Goal: Information Seeking & Learning: Learn about a topic

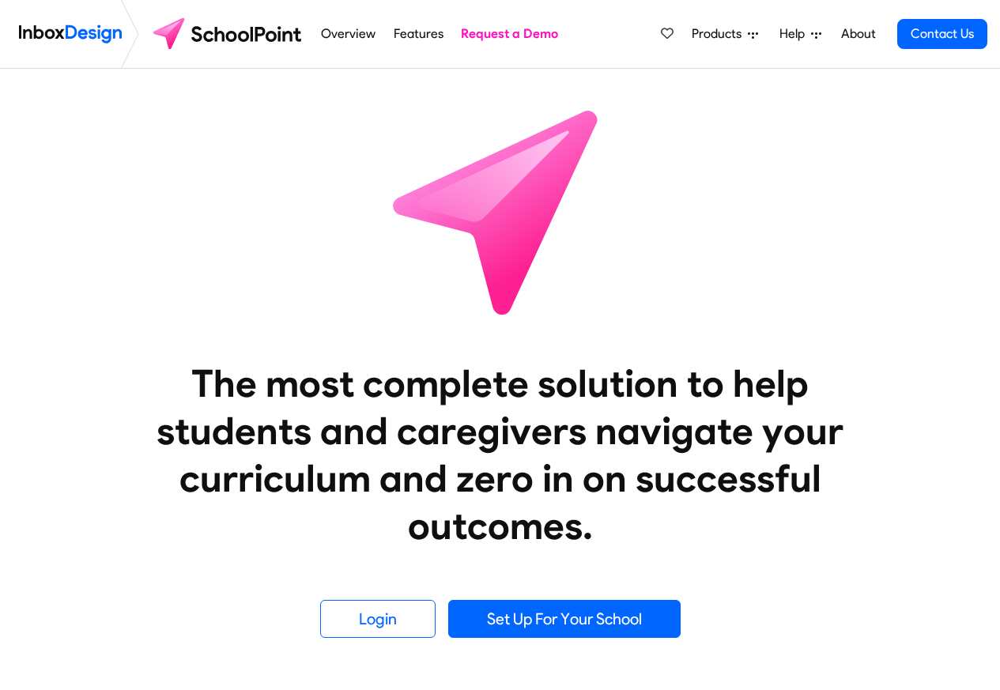
click at [721, 36] on span "Products" at bounding box center [719, 33] width 56 height 19
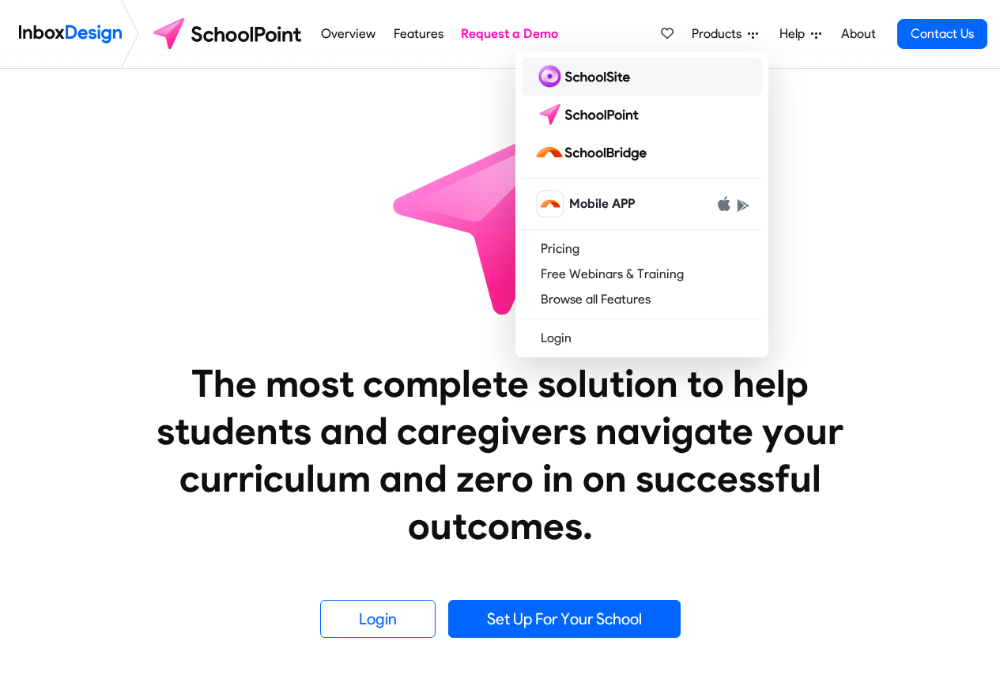
click at [559, 76] on img at bounding box center [585, 76] width 102 height 25
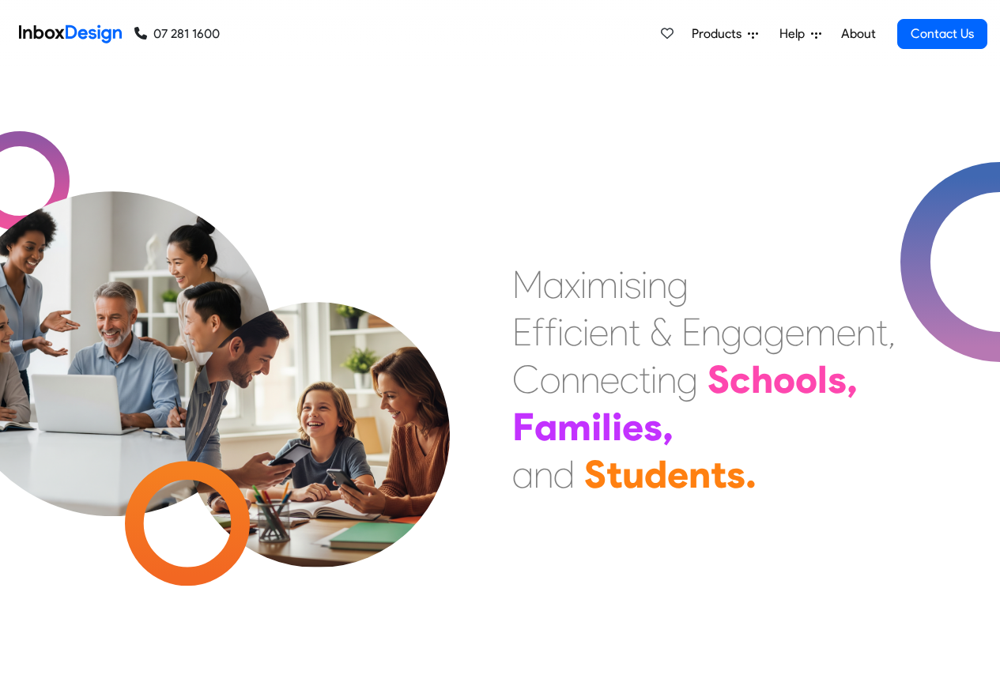
click at [743, 32] on span "Products" at bounding box center [719, 33] width 56 height 19
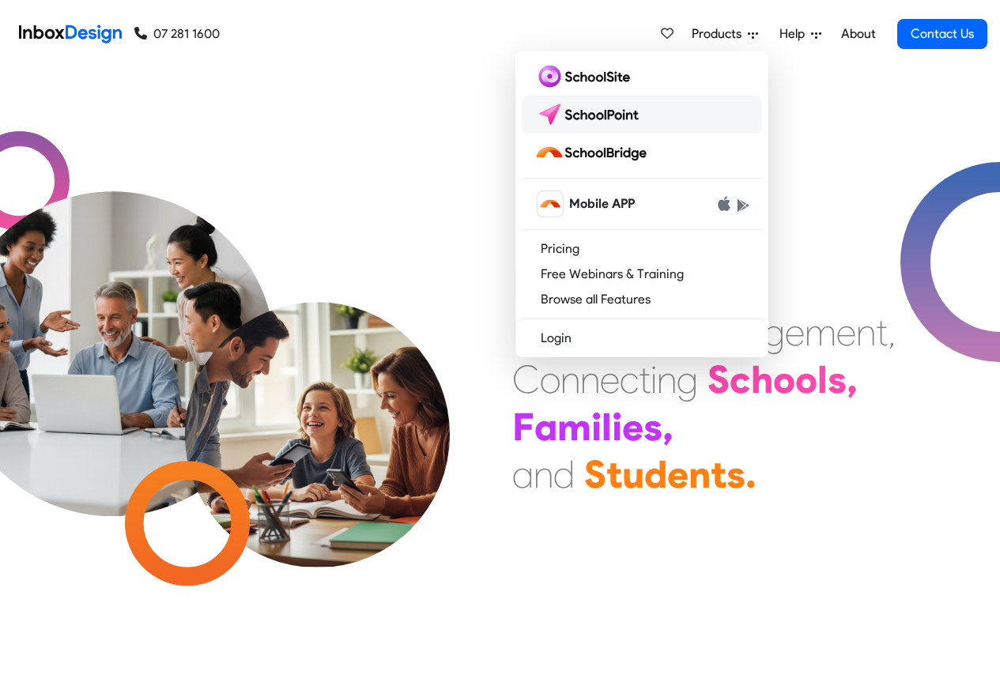
click at [579, 115] on img at bounding box center [589, 114] width 111 height 25
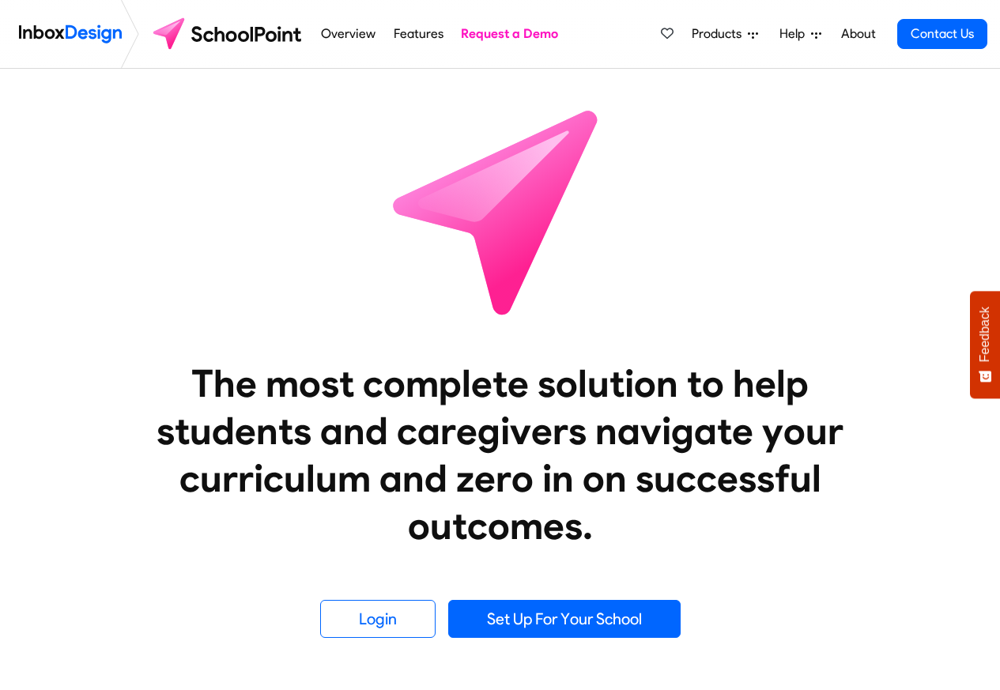
click at [708, 32] on span "Products" at bounding box center [719, 33] width 56 height 19
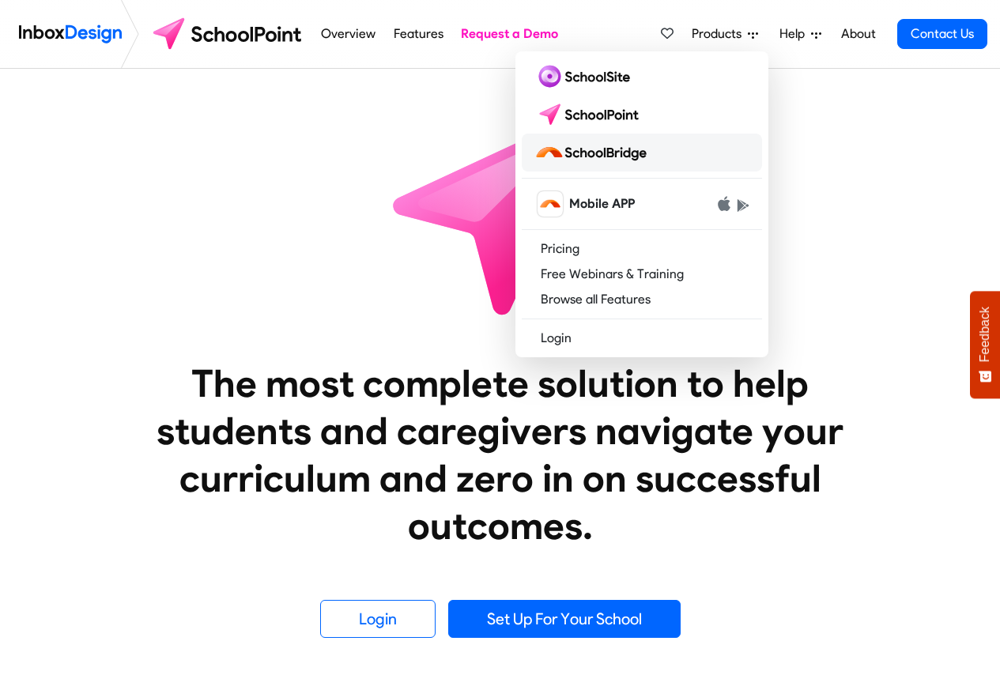
click at [578, 150] on img at bounding box center [593, 152] width 119 height 25
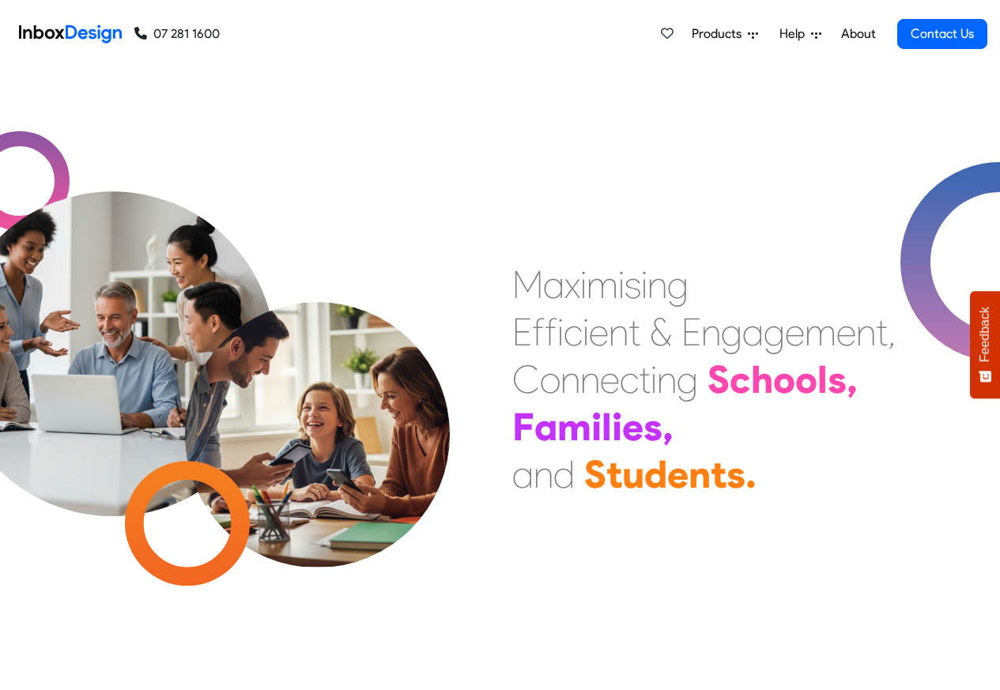
click at [778, 34] on link "Help" at bounding box center [800, 34] width 55 height 32
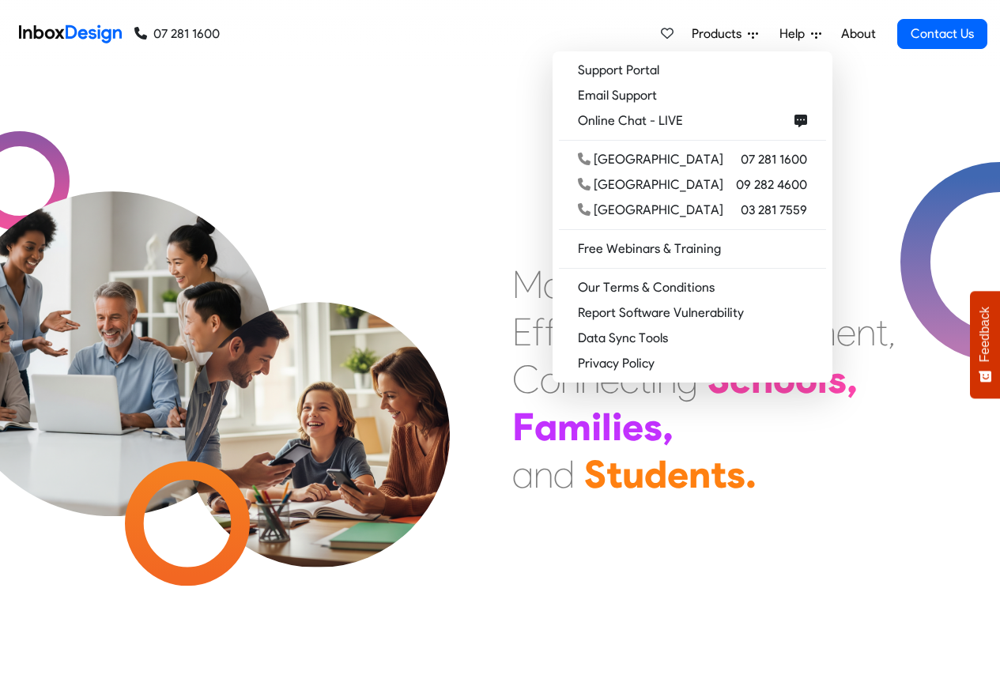
click at [821, 34] on icon at bounding box center [816, 34] width 10 height 10
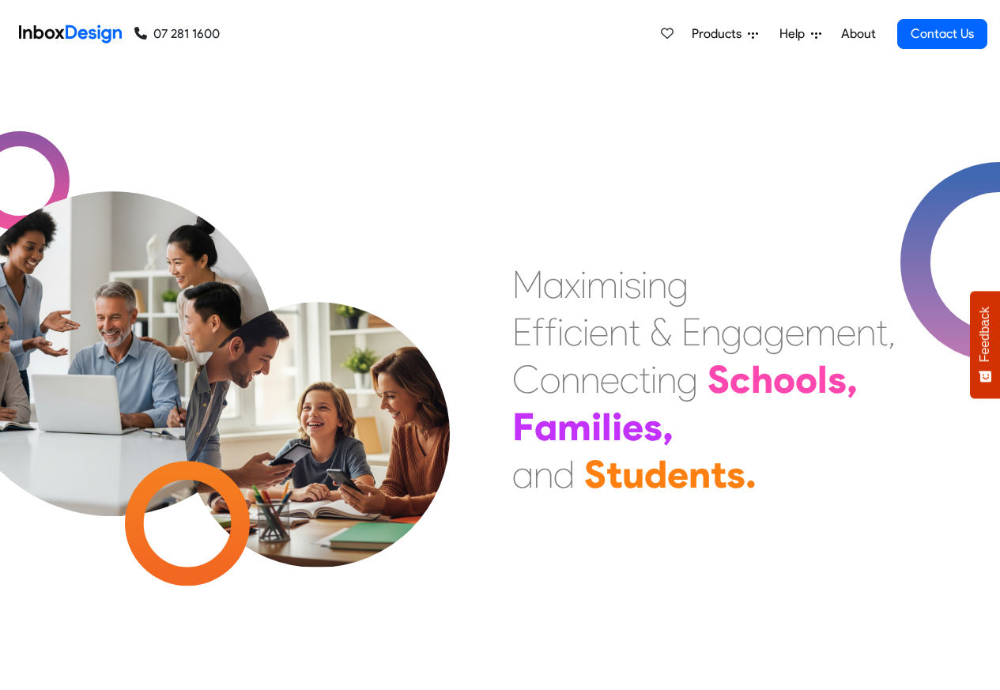
click at [729, 32] on span "Products" at bounding box center [719, 33] width 56 height 19
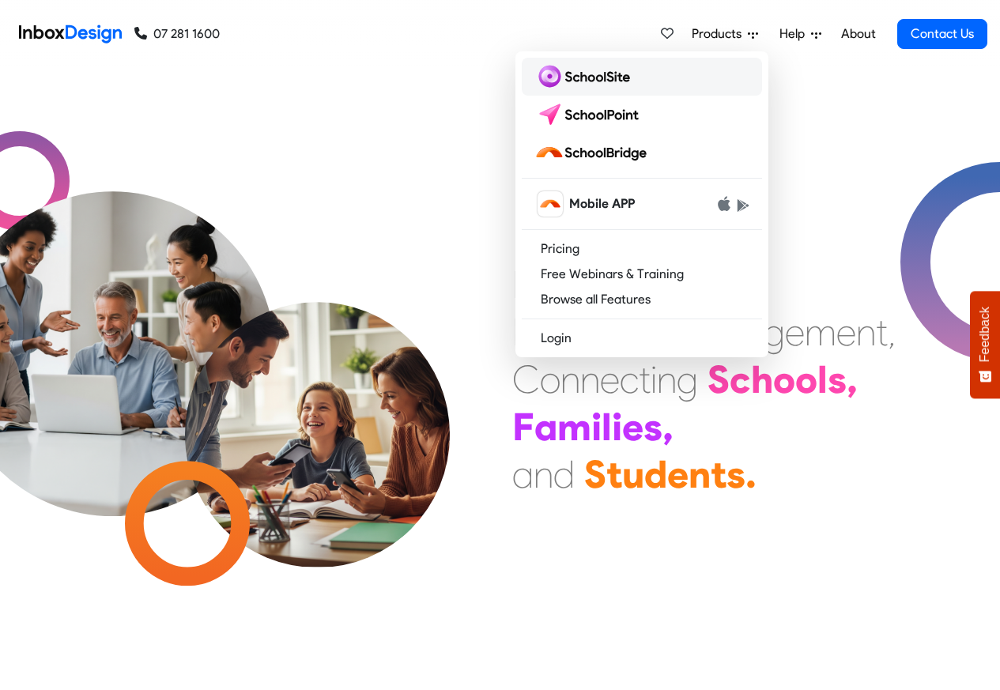
click at [562, 77] on img at bounding box center [585, 76] width 102 height 25
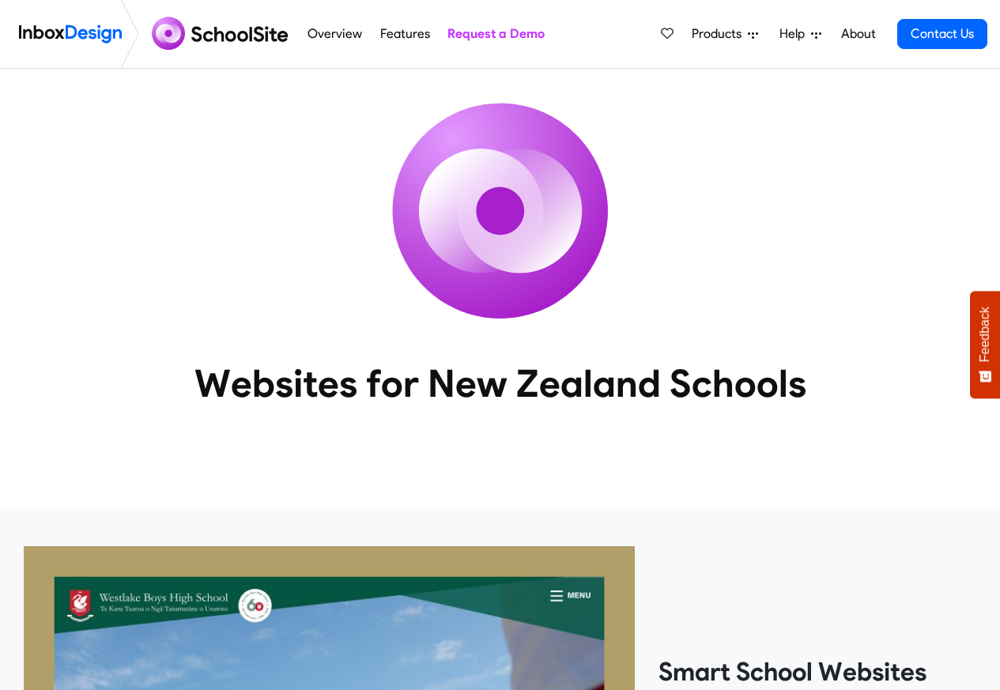
scroll to position [1361, 0]
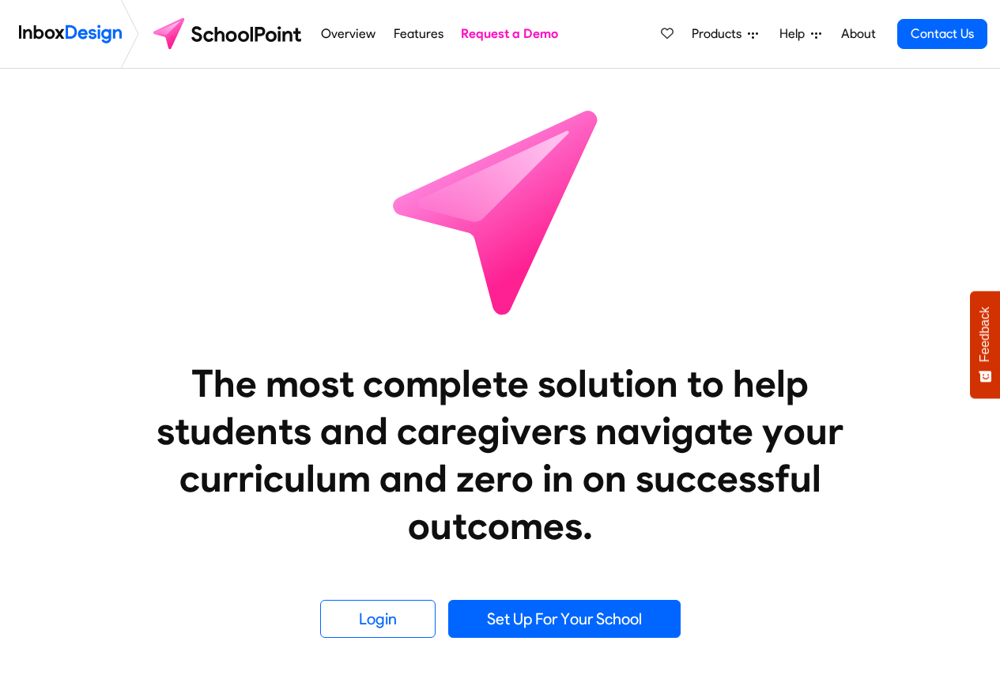
click at [721, 32] on span "Products" at bounding box center [719, 33] width 56 height 19
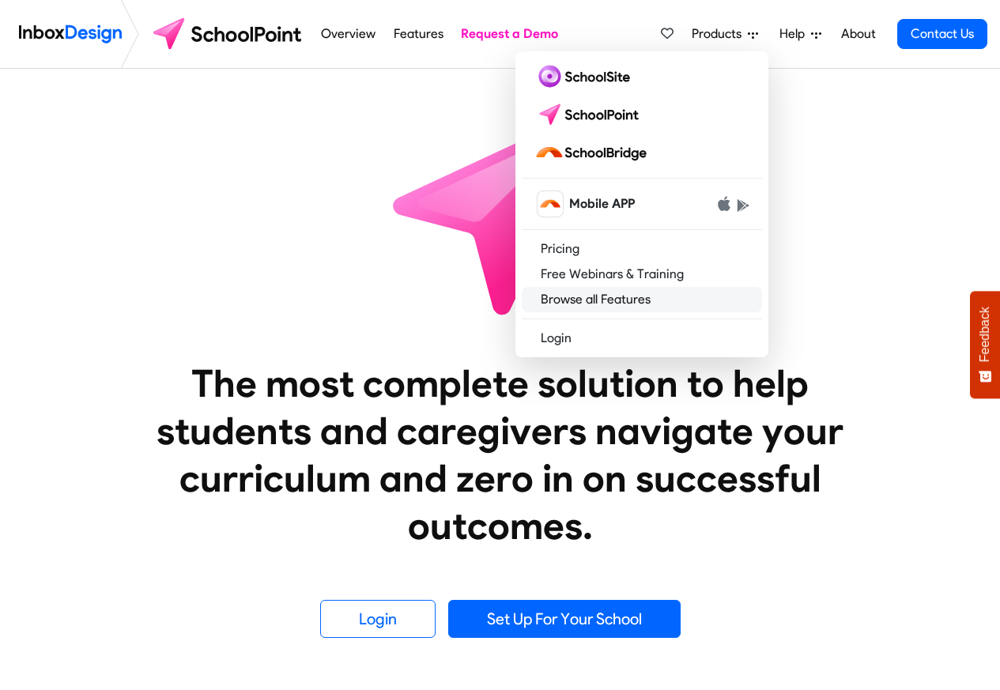
click at [569, 295] on link "Browse all Features" at bounding box center [641, 299] width 240 height 25
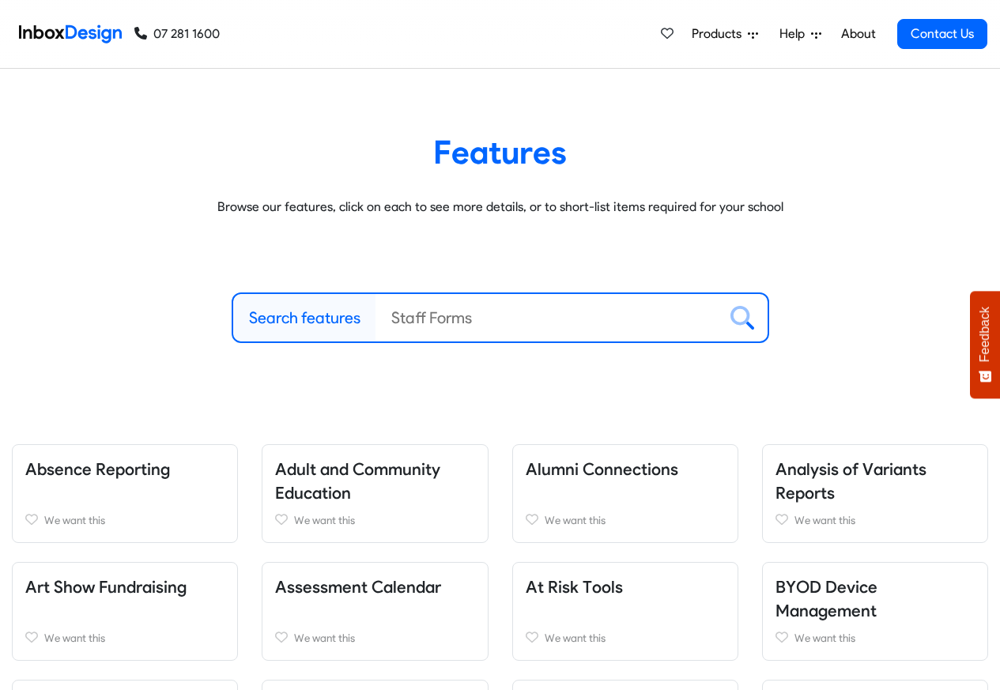
click at [729, 32] on span "Products" at bounding box center [719, 33] width 56 height 19
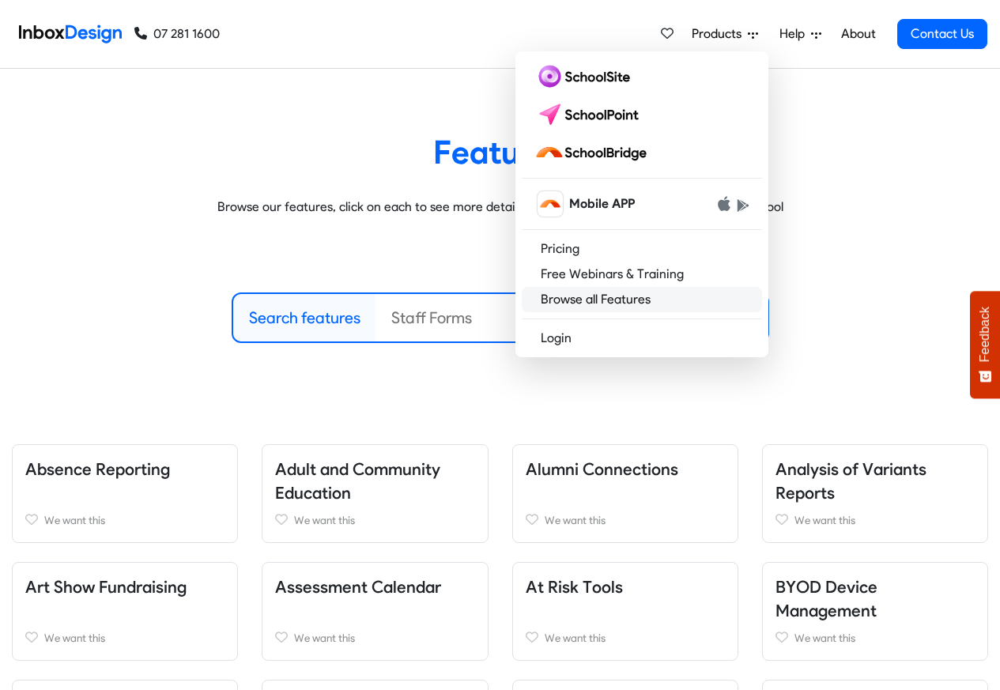
click at [591, 295] on link "Browse all Features" at bounding box center [641, 299] width 240 height 25
